Goal: Task Accomplishment & Management: Use online tool/utility

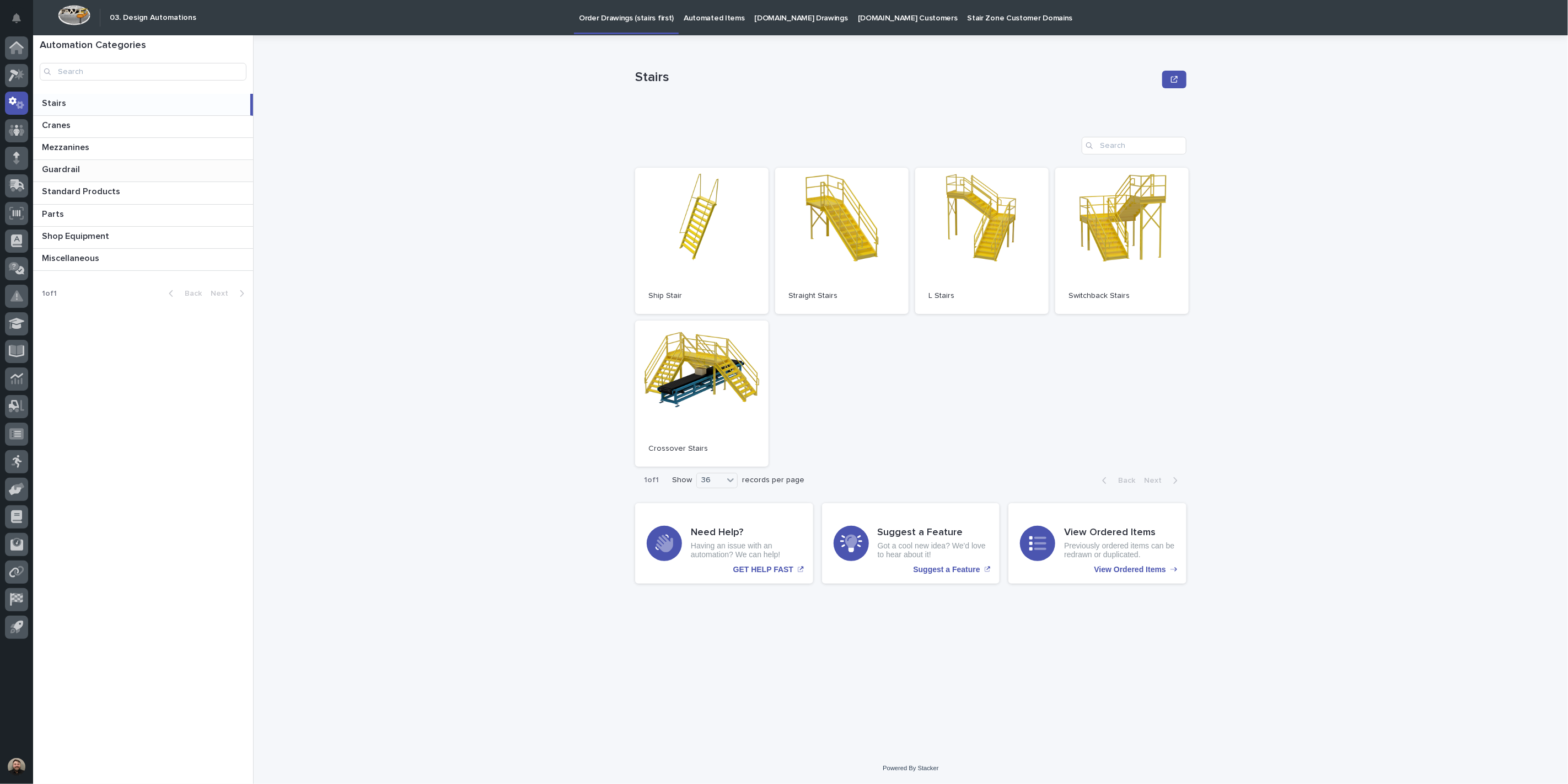
click at [126, 164] on p at bounding box center [144, 169] width 207 height 10
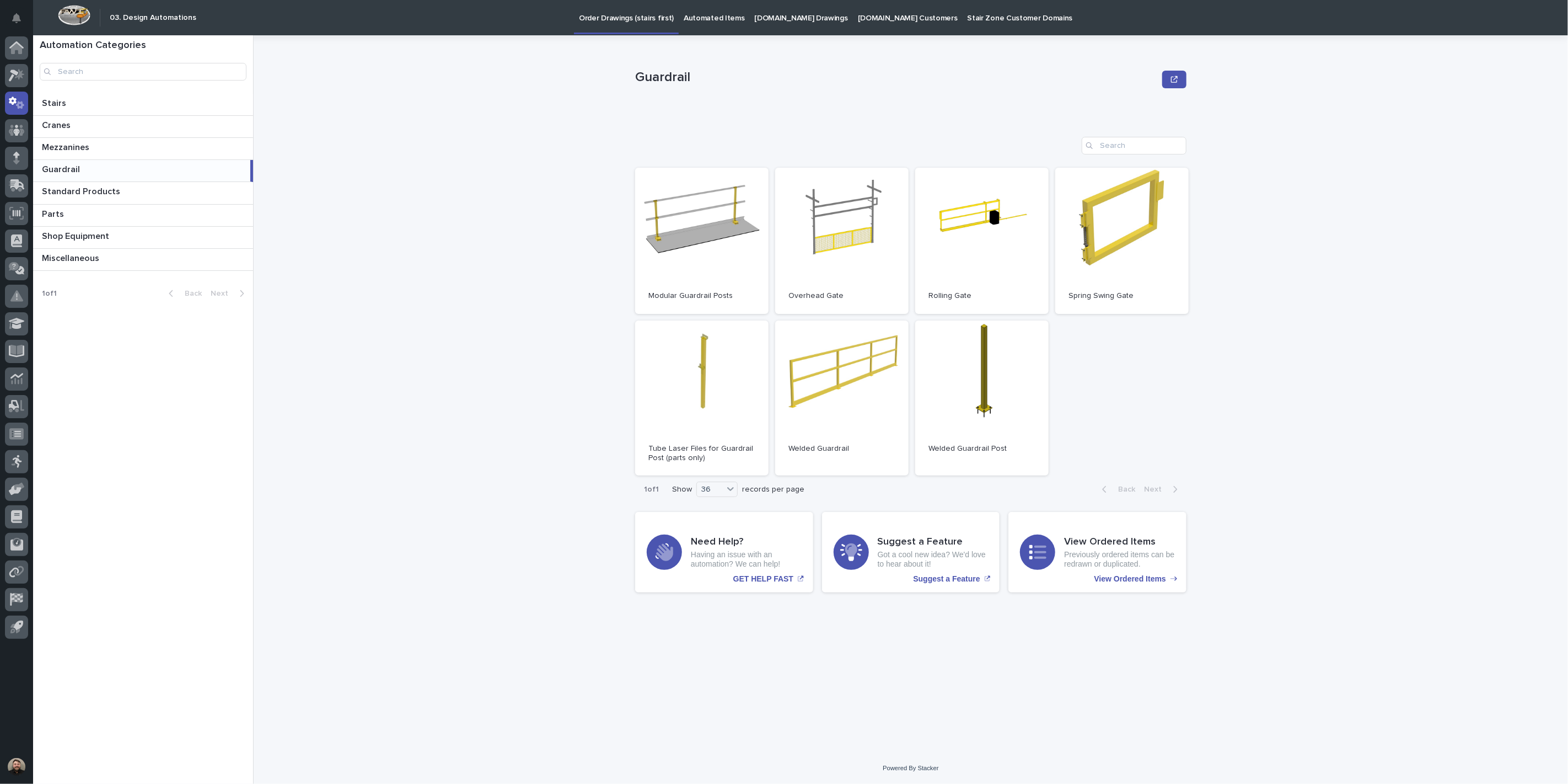
click at [687, 14] on p "Automated Items" at bounding box center [714, 11] width 60 height 24
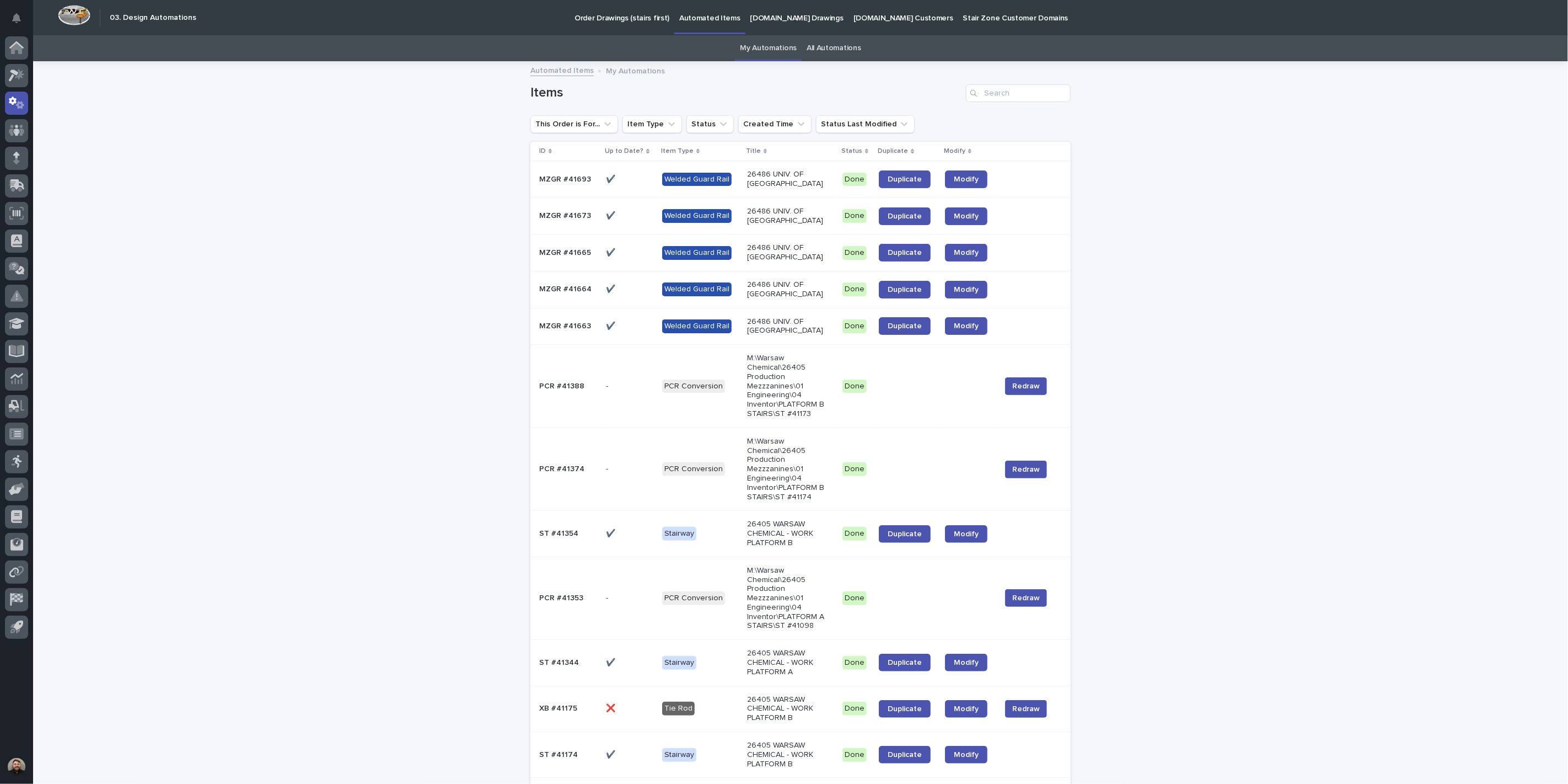
click at [901, 183] on span "Duplicate" at bounding box center [905, 179] width 34 height 8
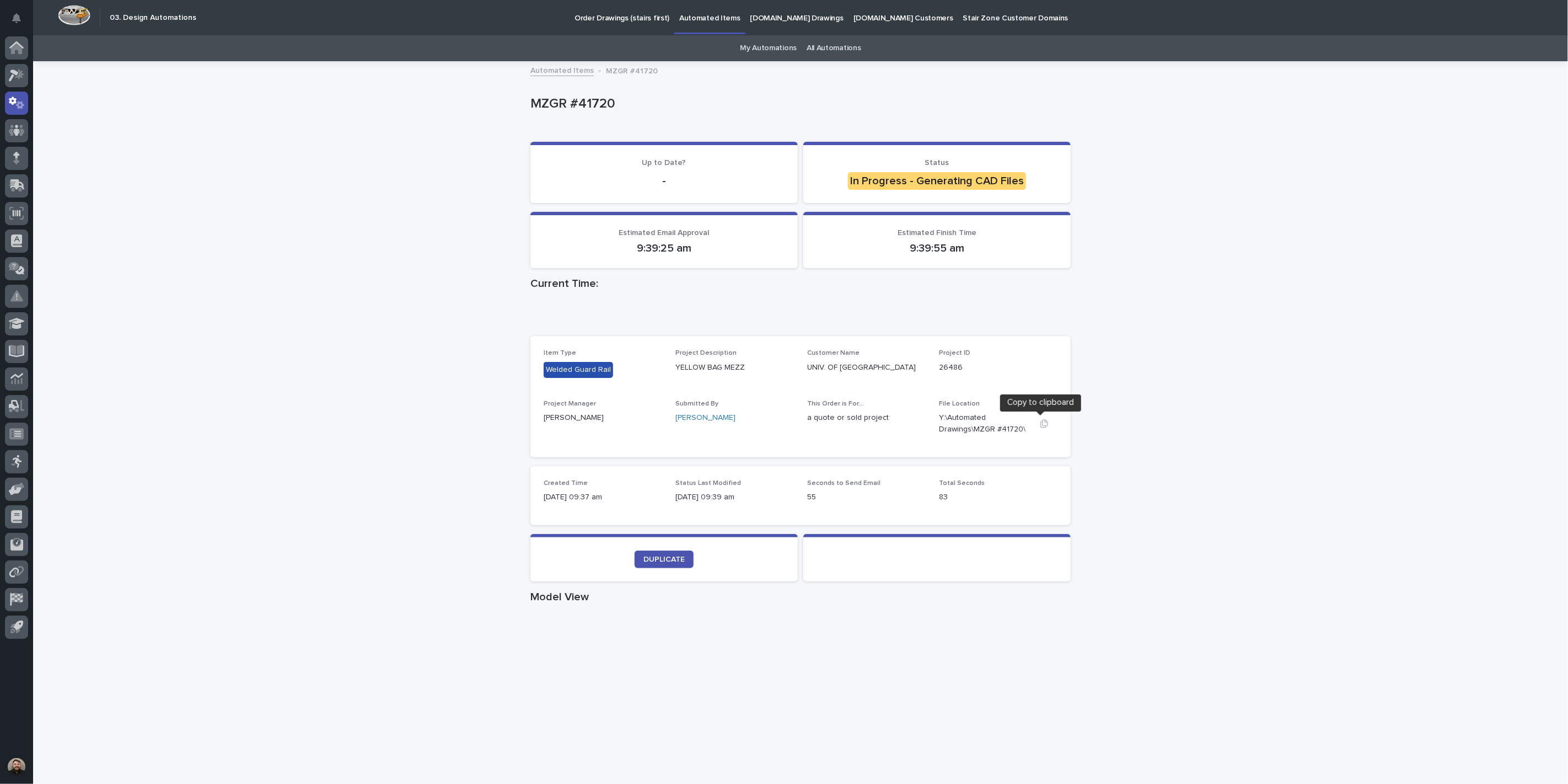
click at [1041, 419] on icon "button" at bounding box center [1044, 423] width 8 height 8
